Goal: Communication & Community: Ask a question

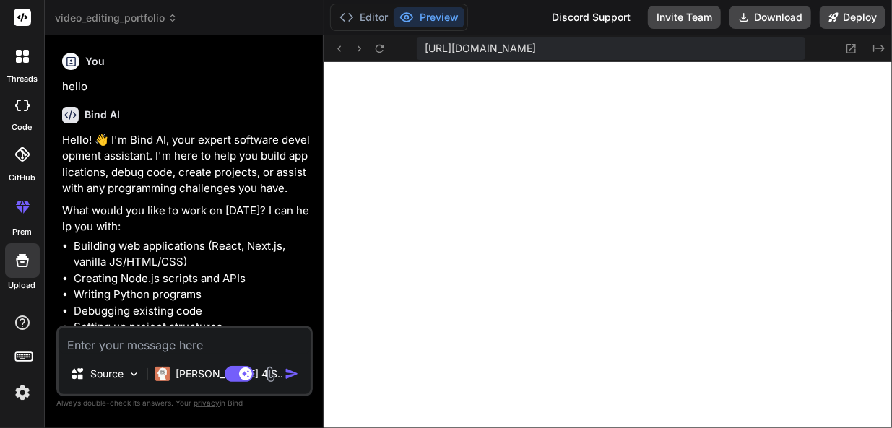
scroll to position [970, 0]
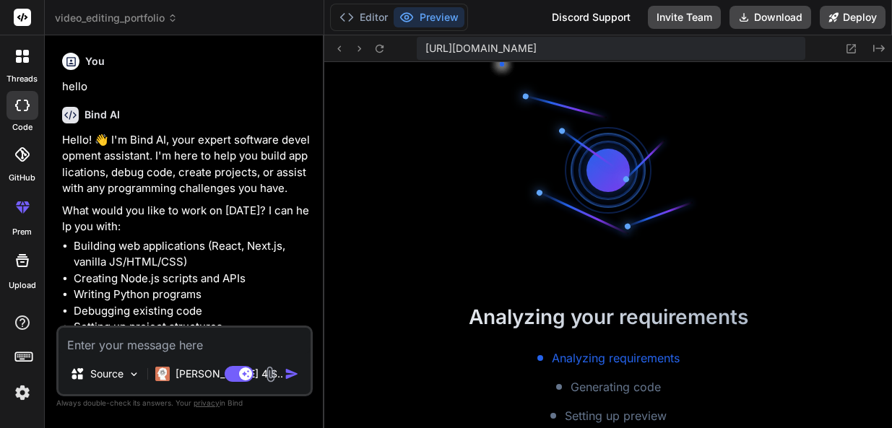
type textarea "x"
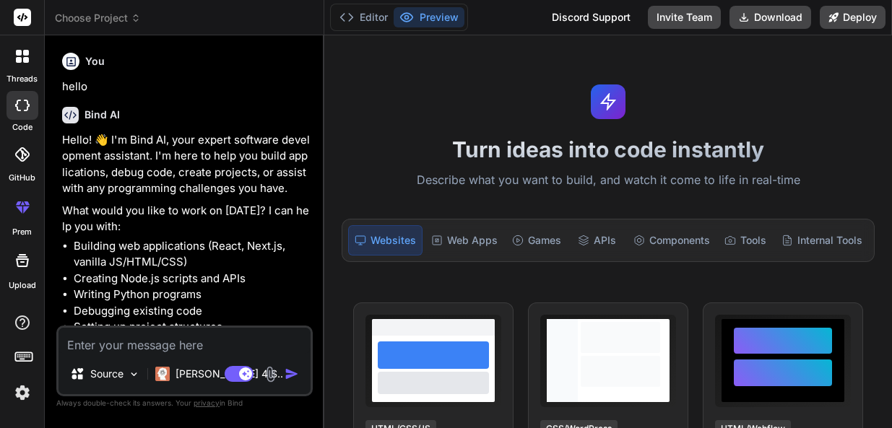
type textarea "x"
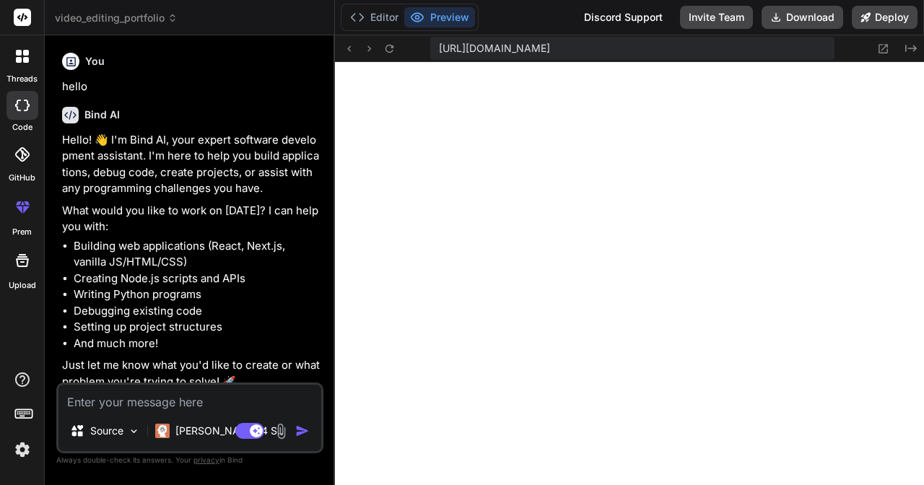
type textarea "x"
